Goal: Information Seeking & Learning: Learn about a topic

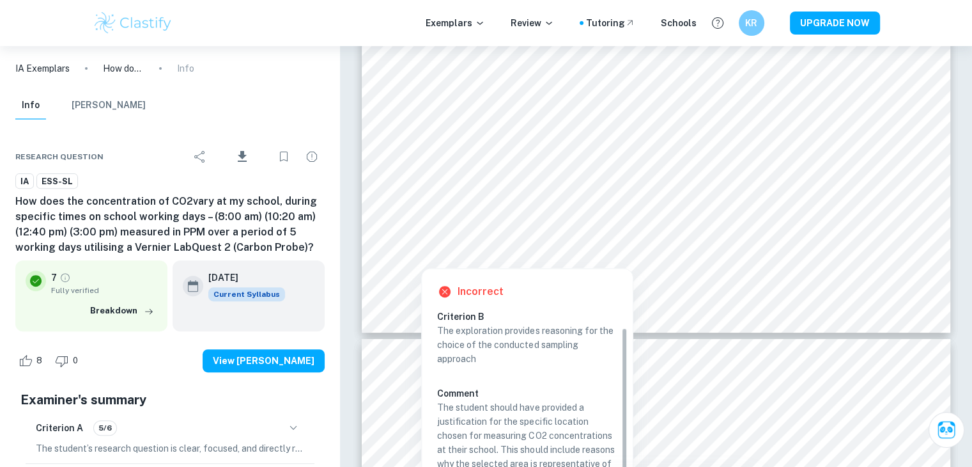
scroll to position [40, 0]
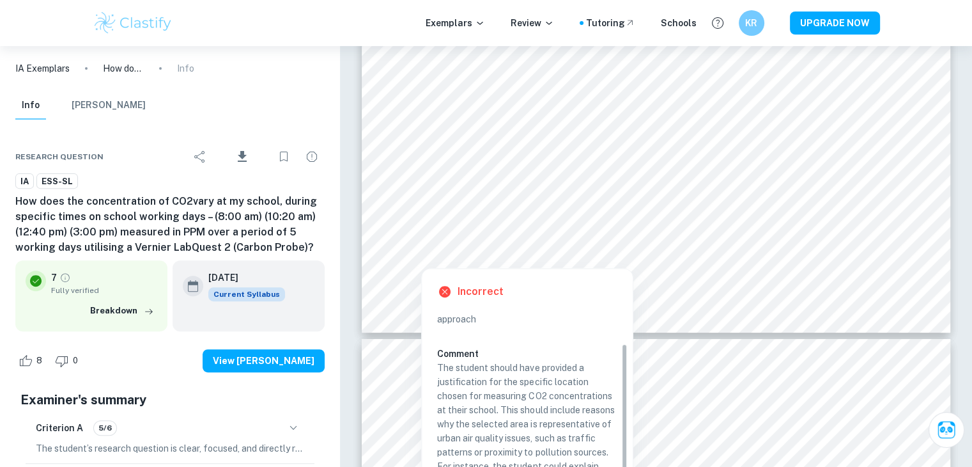
click at [627, 367] on div "Criterion B The exploration provides reasoning for the choice of the conducted …" at bounding box center [532, 421] width 190 height 224
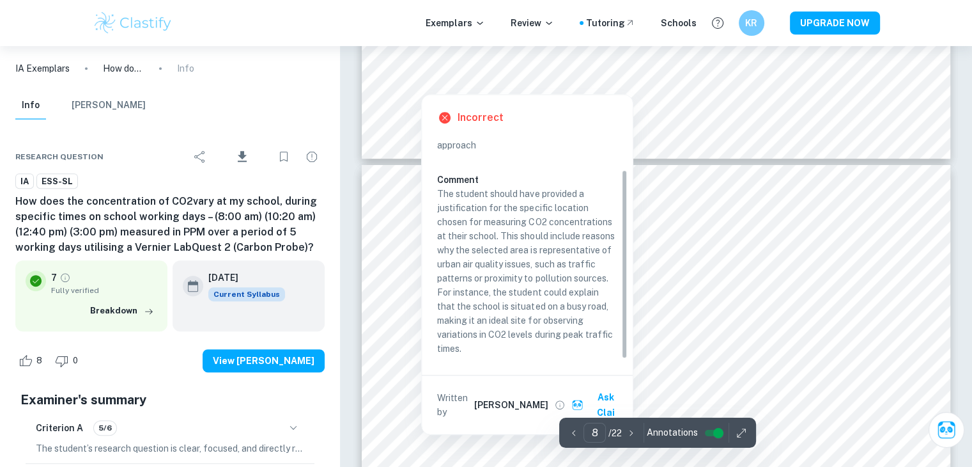
scroll to position [5478, 0]
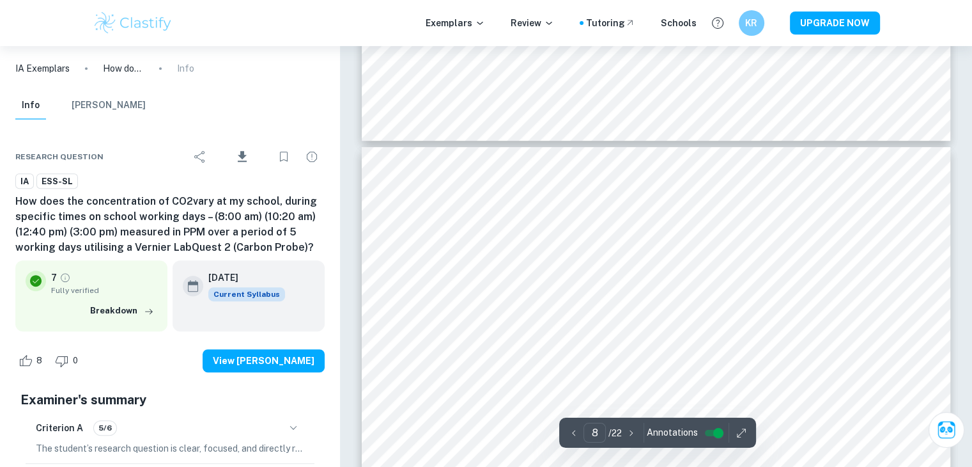
type input "7"
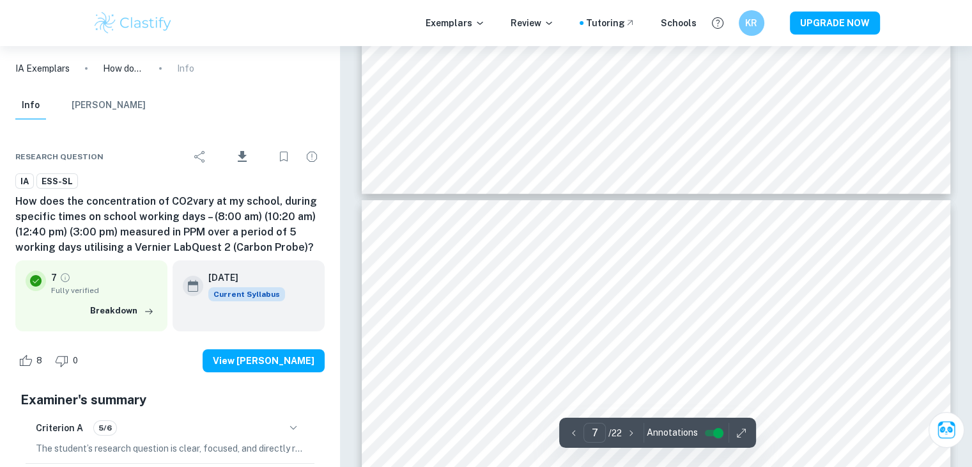
scroll to position [4647, 0]
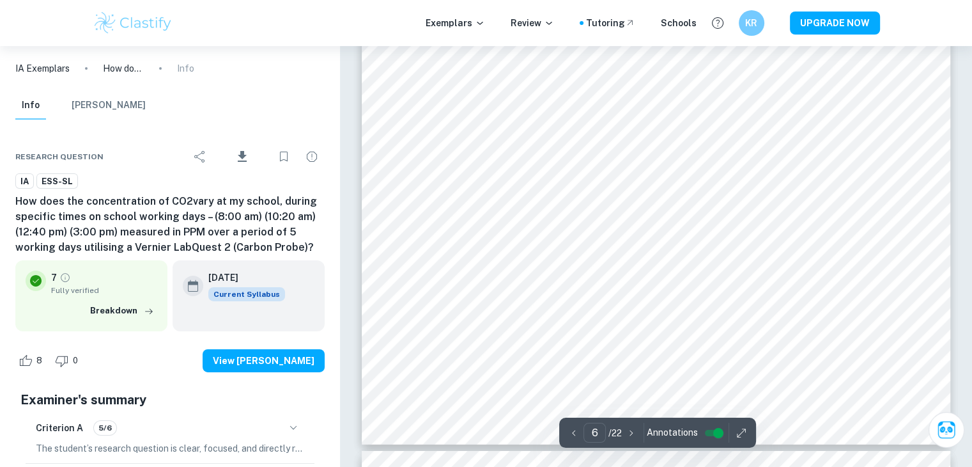
type input "7"
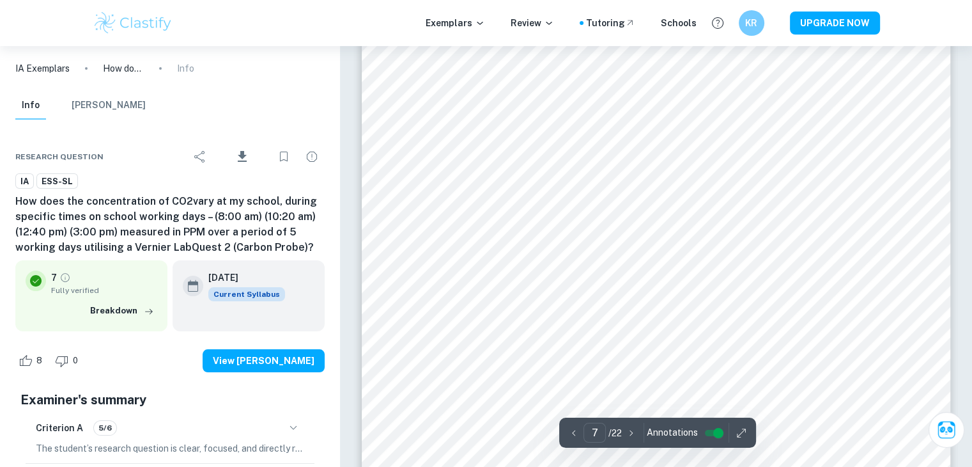
scroll to position [4945, 0]
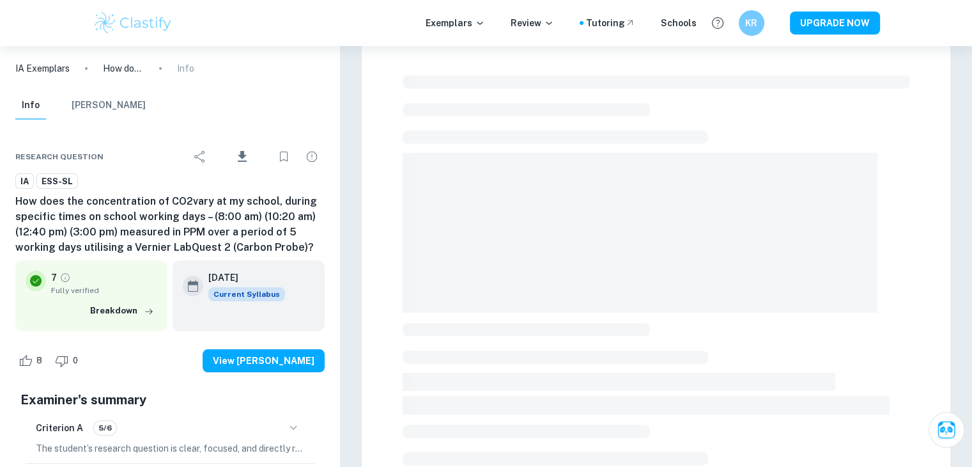
scroll to position [46, 0]
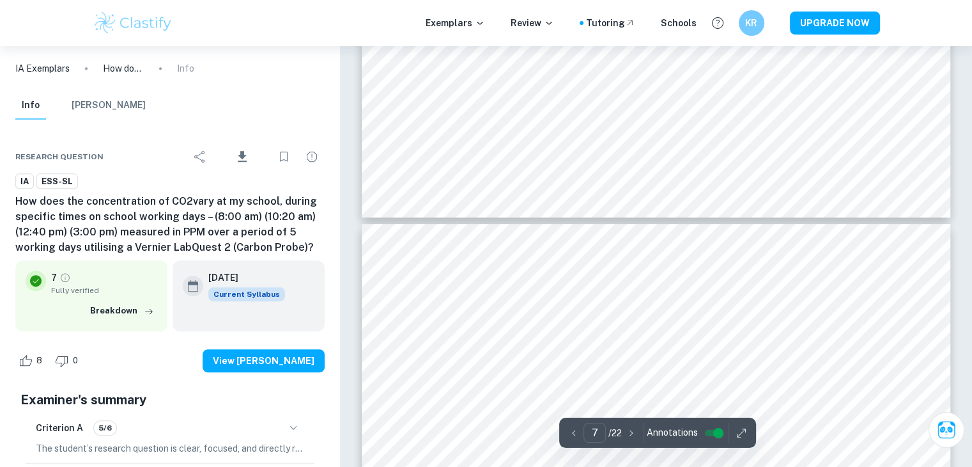
type input "8"
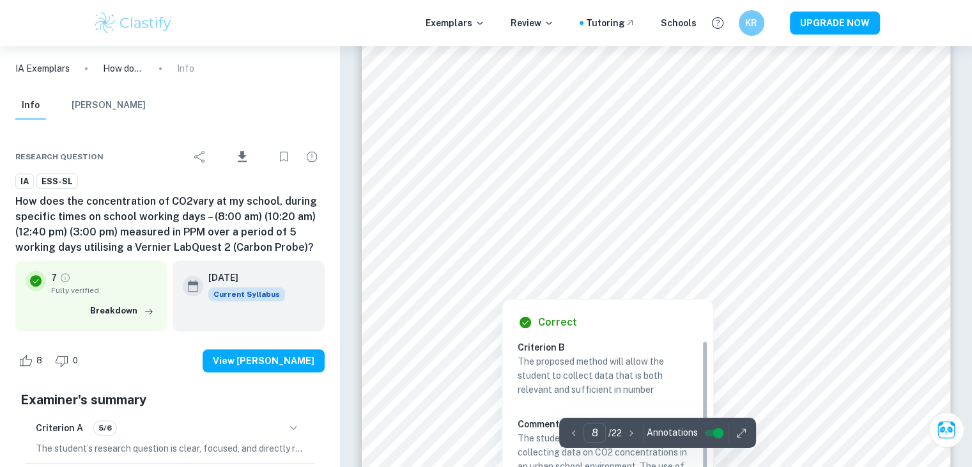
scroll to position [5478, 0]
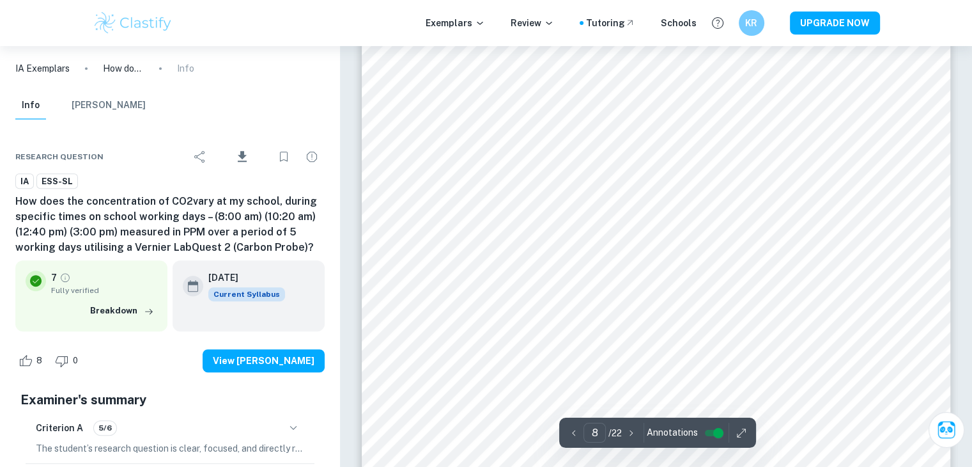
scroll to position [5457, 0]
type input "8"
